Goal: Find specific page/section: Find specific page/section

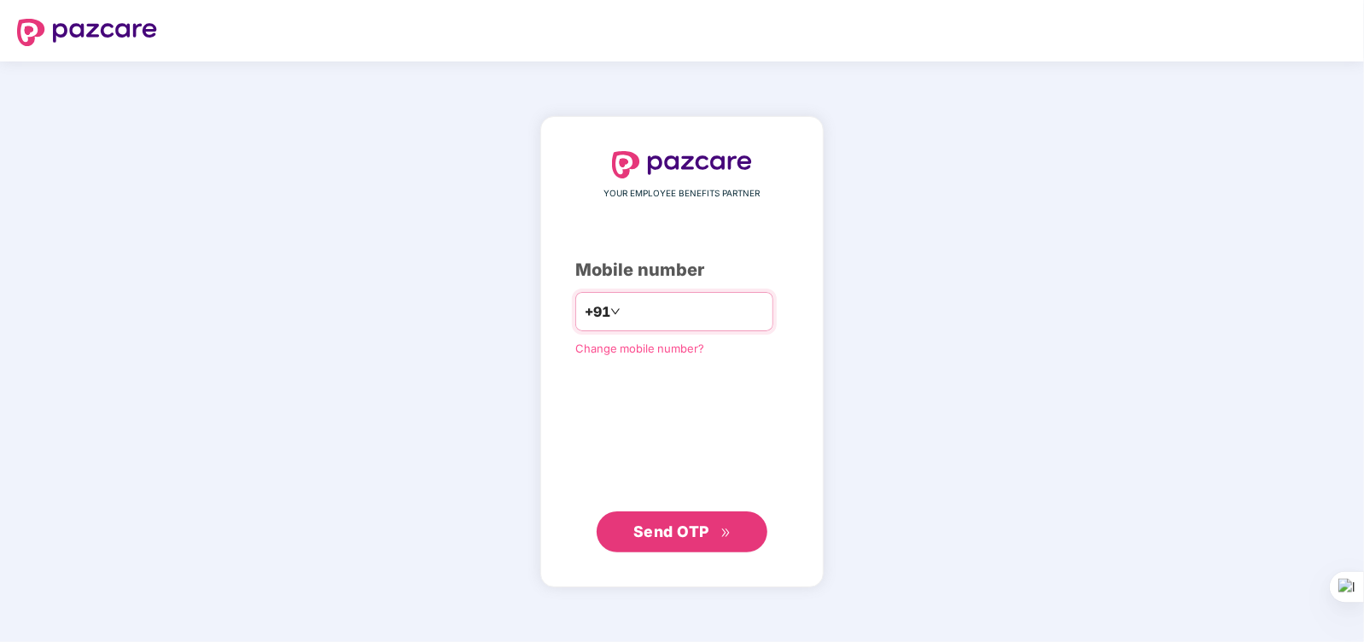
click at [663, 311] on input "number" at bounding box center [694, 311] width 140 height 27
type input "**********"
click at [704, 535] on span "Send OTP" at bounding box center [671, 531] width 76 height 18
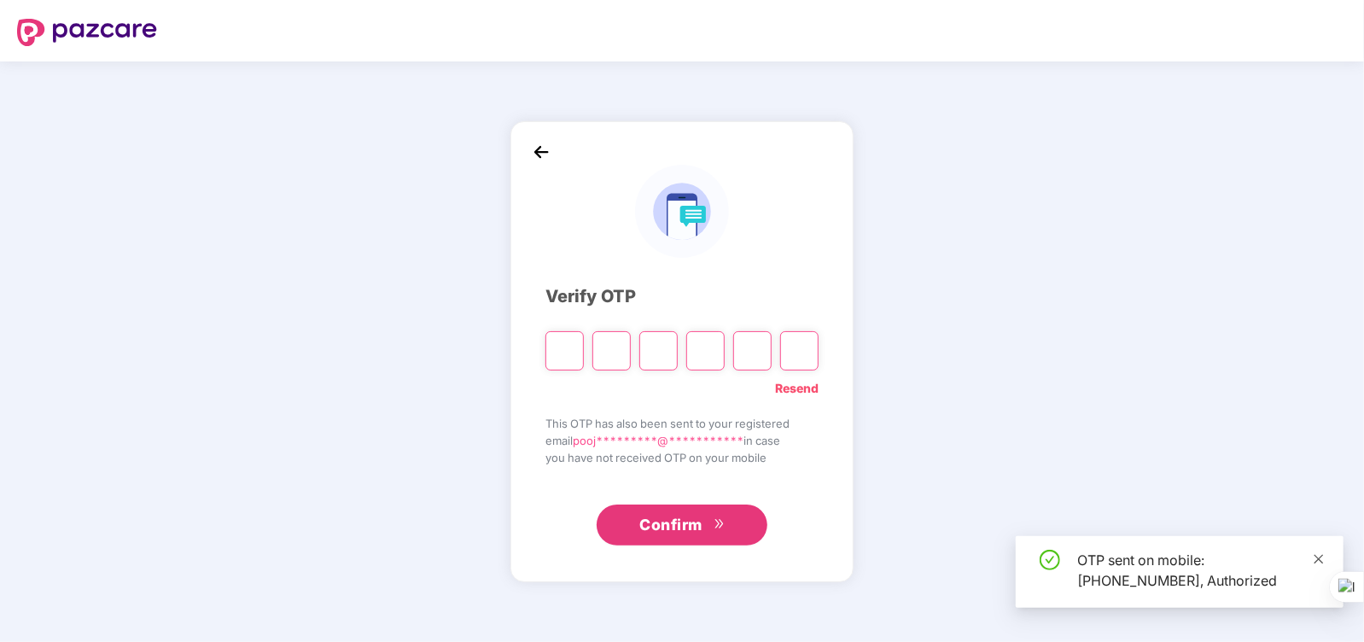
click at [1317, 556] on icon "close" at bounding box center [1318, 558] width 9 height 9
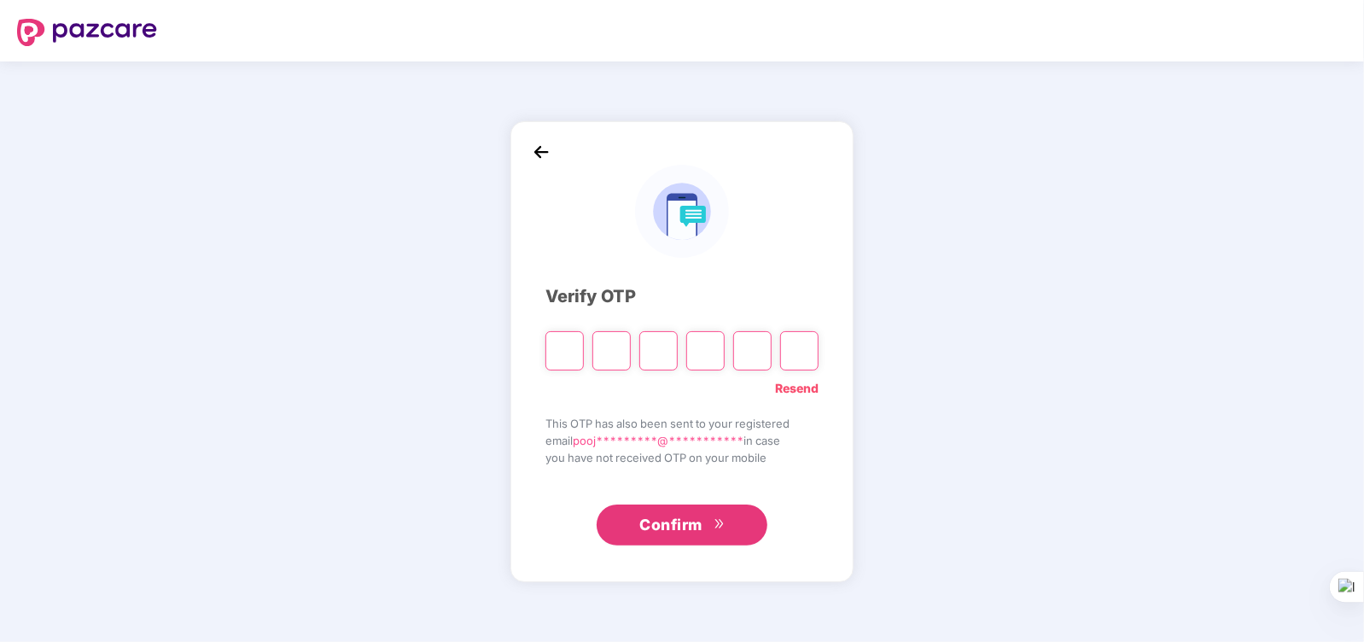
click at [551, 353] on input "Please enter verification code. Digit 1" at bounding box center [564, 350] width 38 height 39
type input "*"
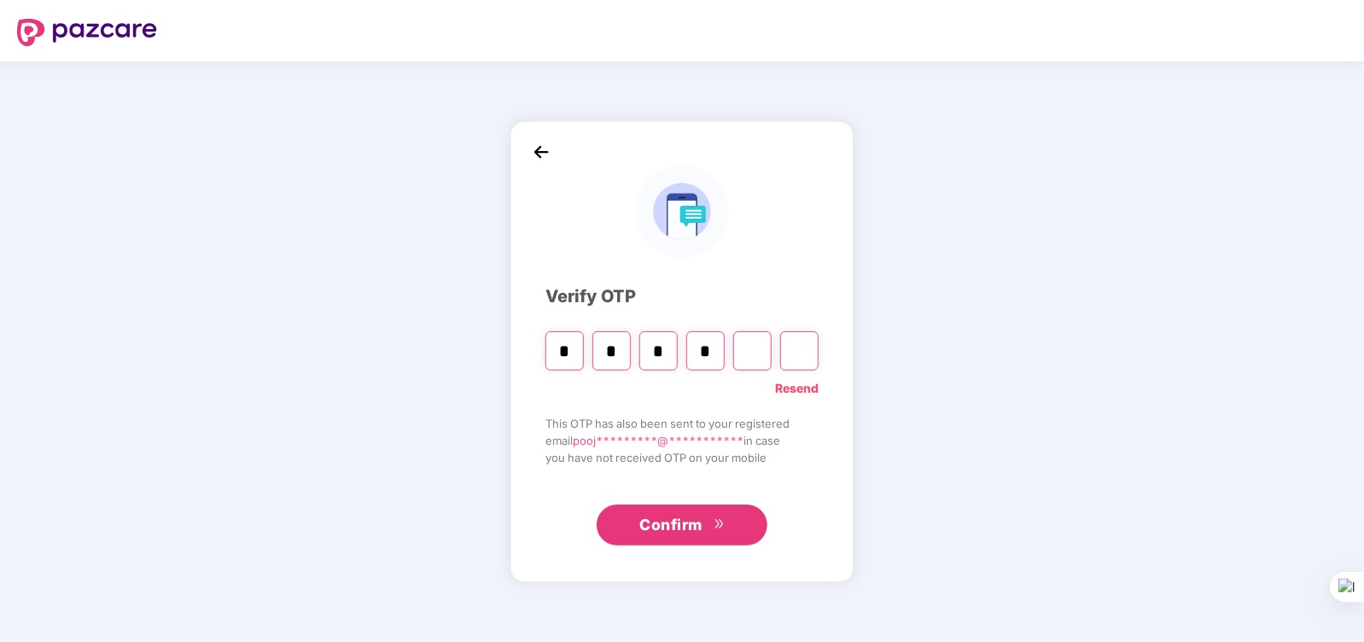
type input "*"
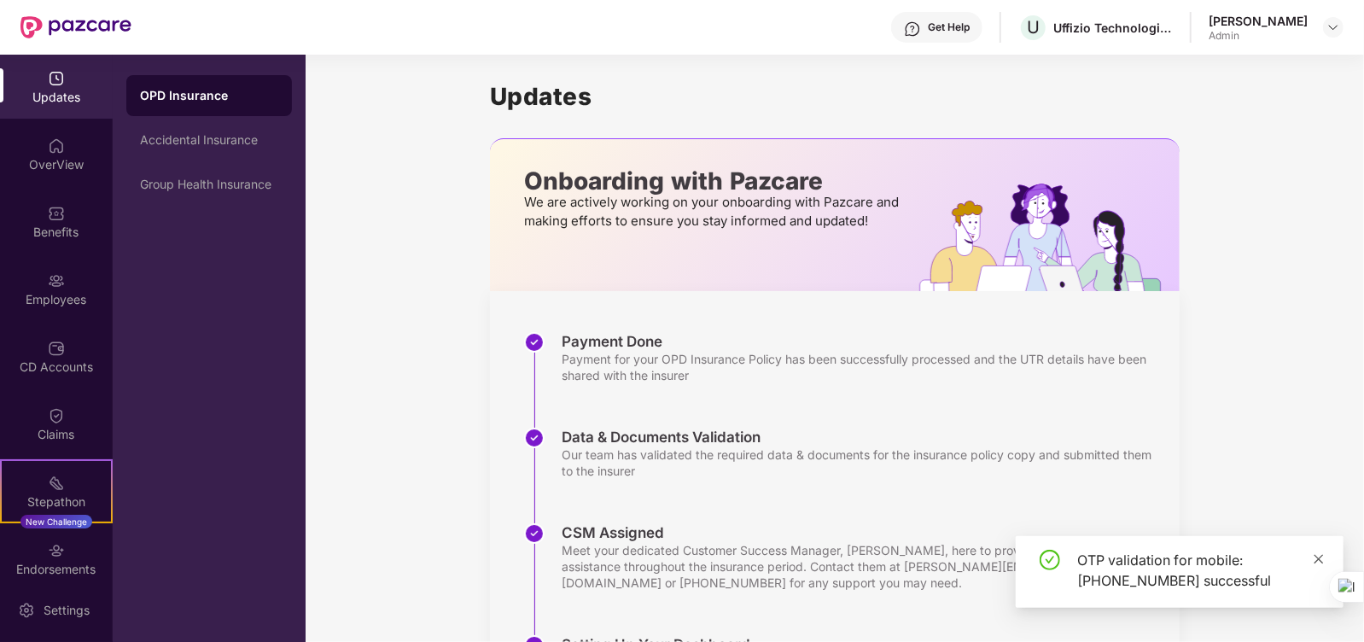
click at [1319, 561] on icon "close" at bounding box center [1319, 559] width 12 height 12
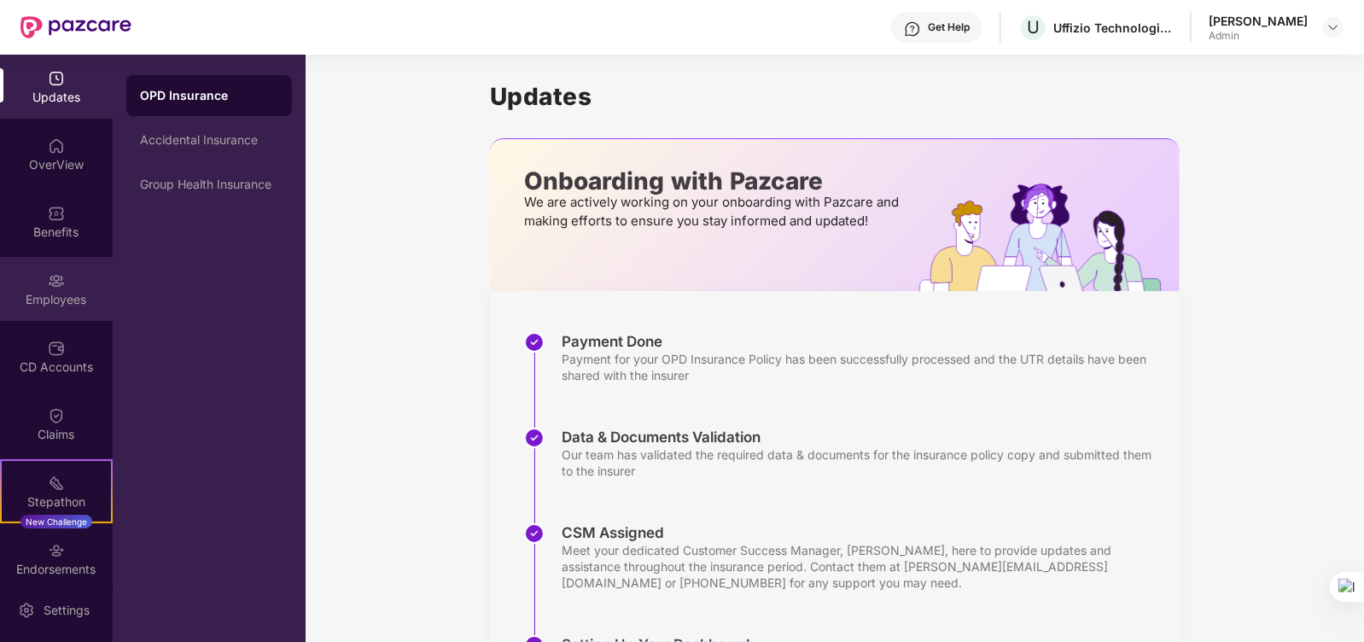
click at [93, 271] on div "Employees" at bounding box center [56, 289] width 113 height 64
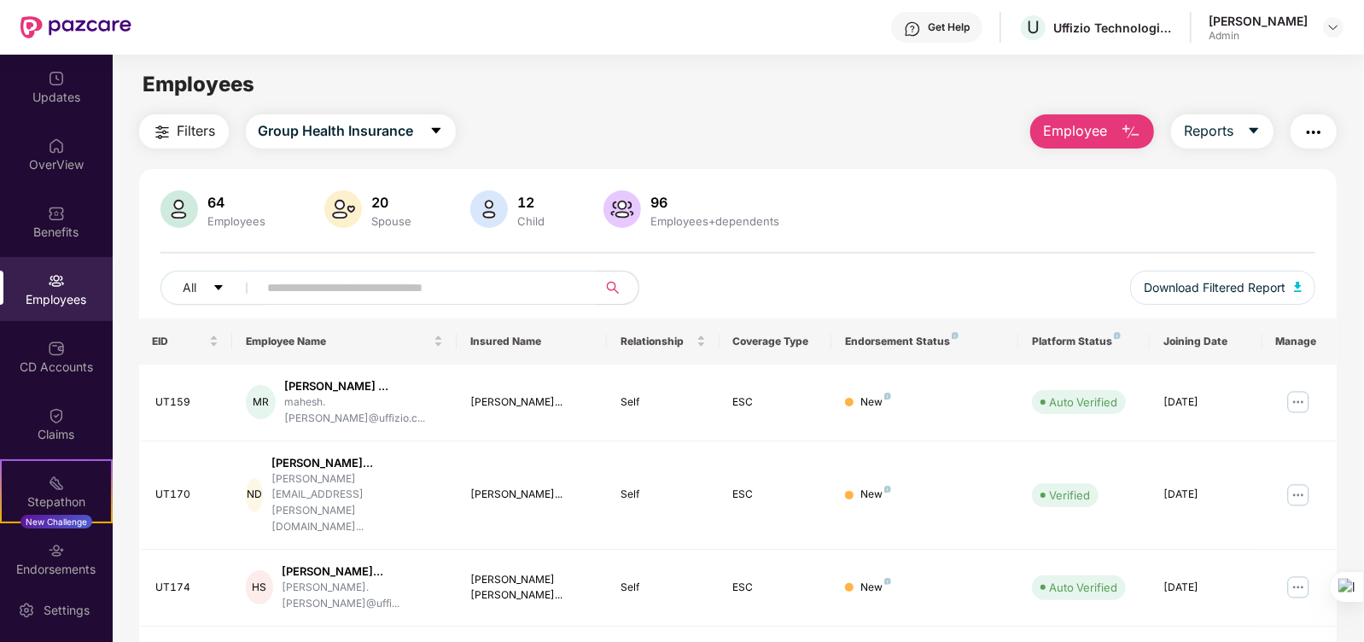
click at [696, 99] on div "Employees" at bounding box center [738, 84] width 1250 height 32
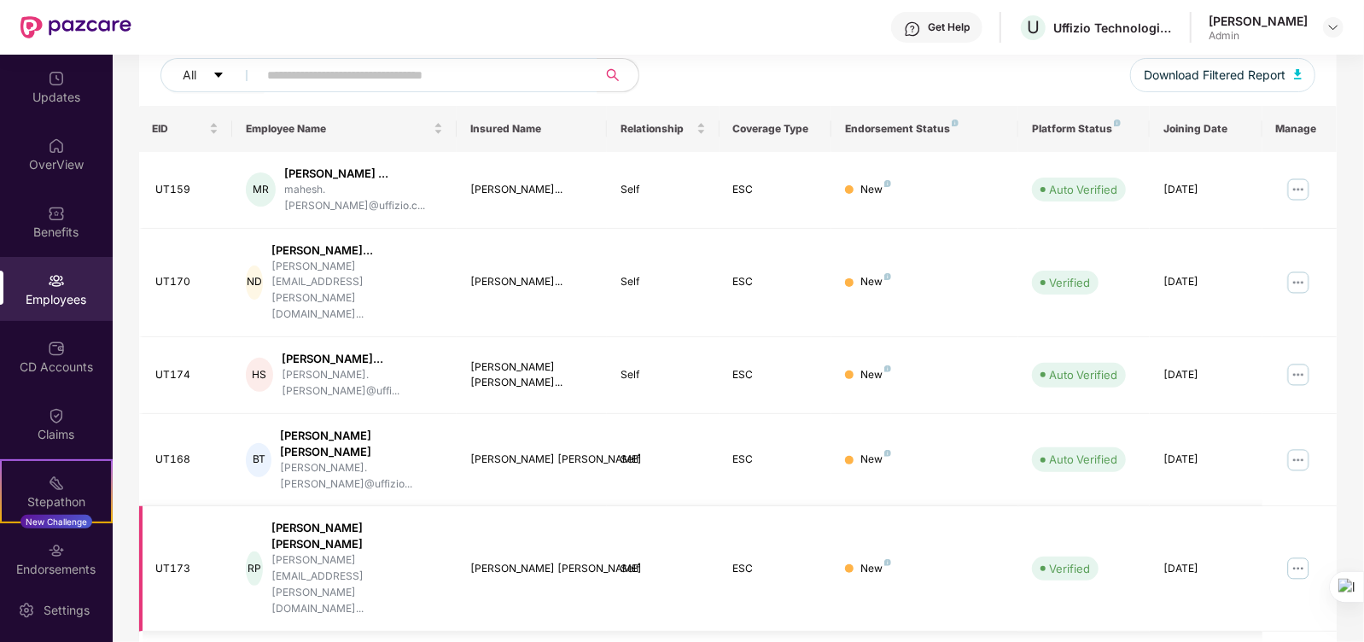
scroll to position [84, 0]
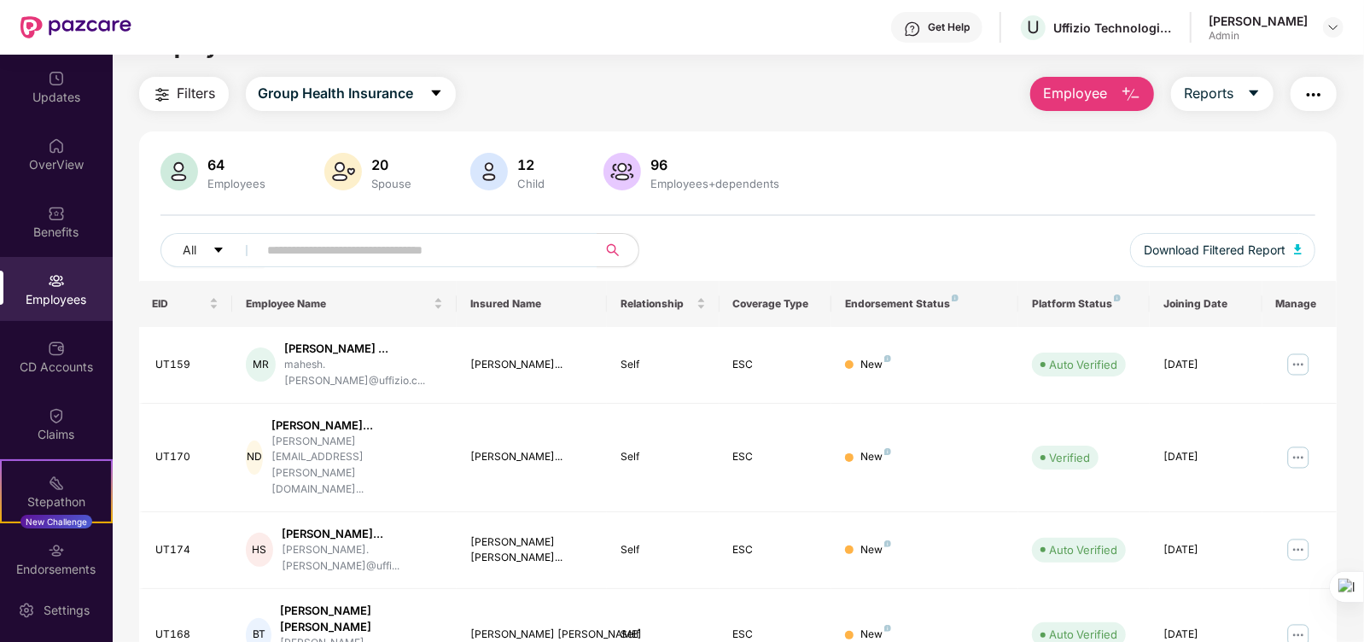
scroll to position [0, 0]
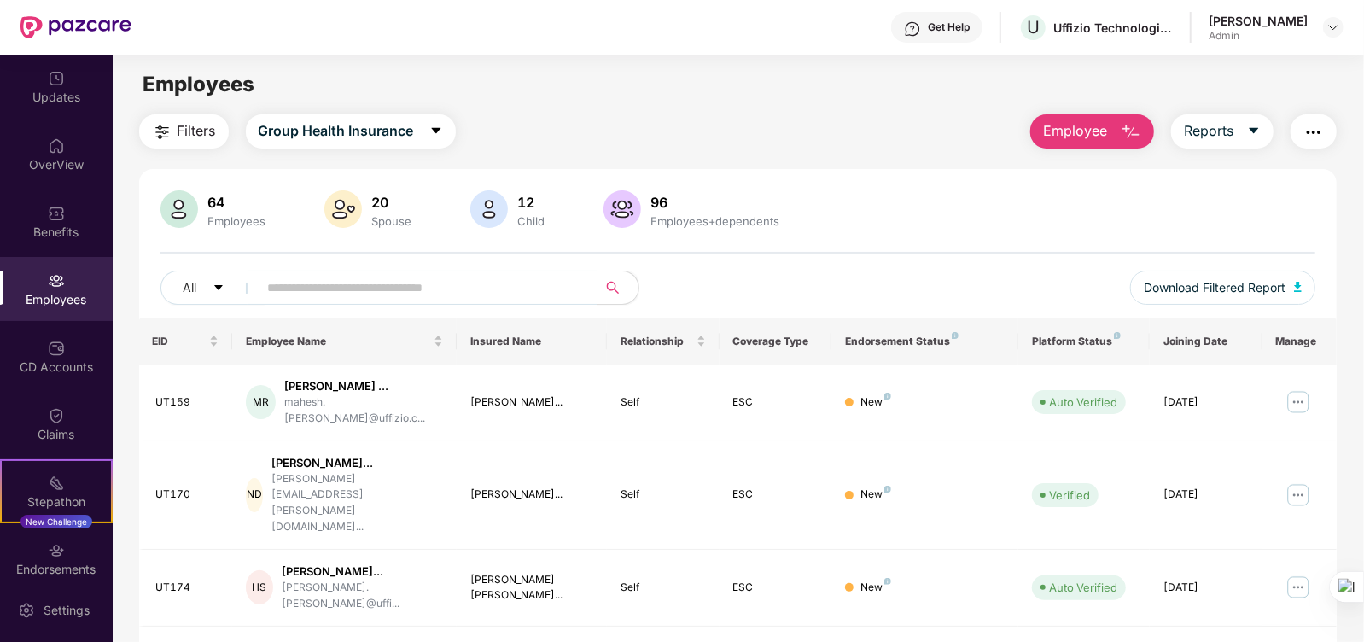
click at [814, 108] on main "Employees Filters Group Health Insurance Employee Reports 64 Employees 20 Spous…" at bounding box center [738, 376] width 1250 height 642
click at [586, 132] on div "Filters Group Health Insurance Employee Reports" at bounding box center [738, 131] width 1198 height 34
click at [492, 145] on div "Filters Group Health Insurance Employee Reports" at bounding box center [738, 131] width 1198 height 34
click at [644, 115] on div "Filters Group Health Insurance Employee Reports" at bounding box center [738, 131] width 1198 height 34
